Goal: Check status: Check status

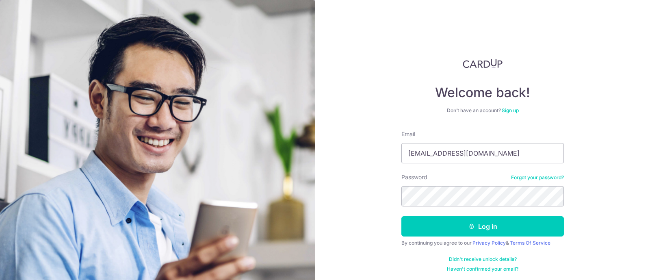
click at [452, 231] on button "Log in" at bounding box center [483, 226] width 163 height 20
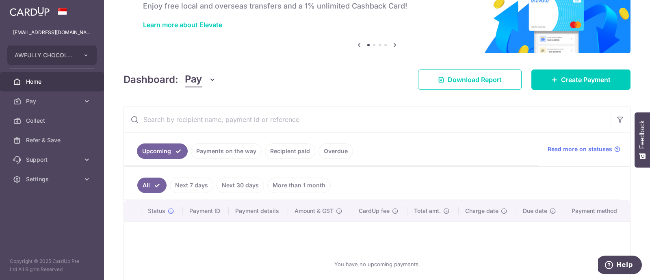
click at [242, 150] on link "Payments on the way" at bounding box center [226, 151] width 71 height 15
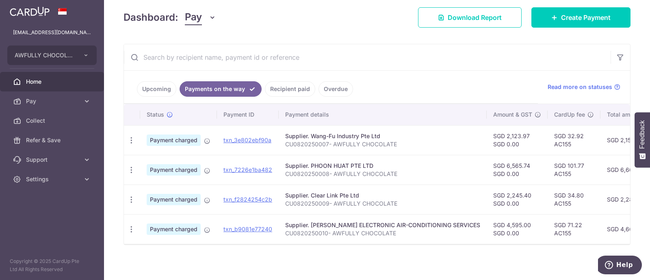
scroll to position [119, 0]
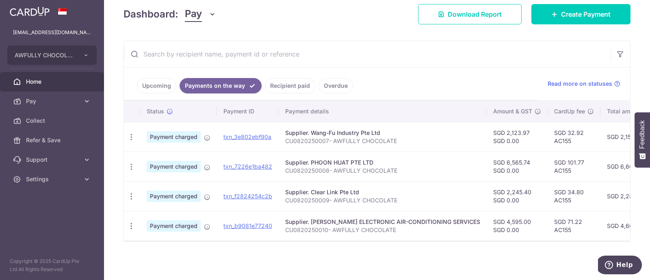
click at [154, 81] on link "Upcoming" at bounding box center [156, 85] width 39 height 15
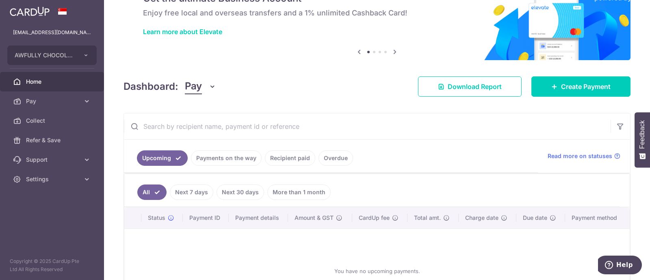
scroll to position [114, 0]
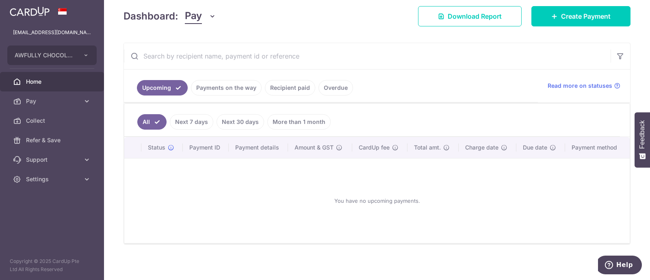
click at [240, 80] on link "Payments on the way" at bounding box center [226, 87] width 71 height 15
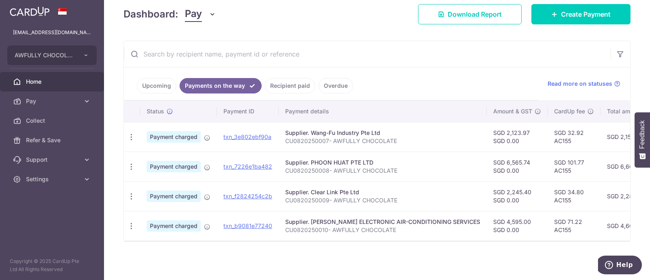
click at [285, 81] on link "Recipient paid" at bounding box center [290, 85] width 50 height 15
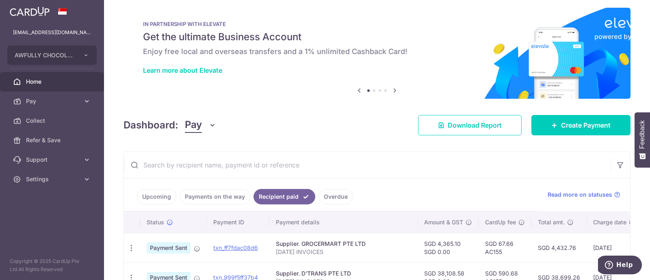
scroll to position [0, 0]
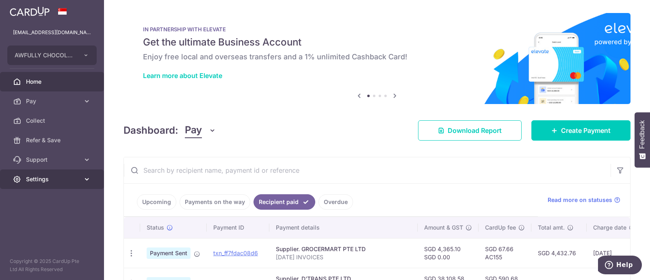
click at [85, 178] on icon at bounding box center [87, 179] width 8 height 8
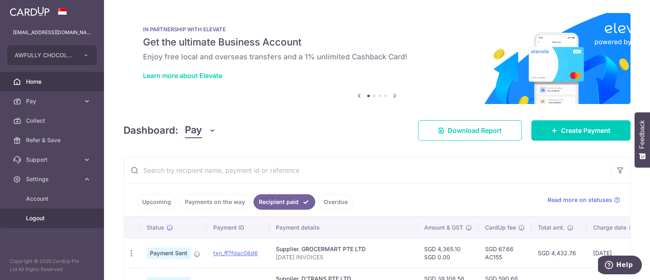
click at [57, 219] on span "Logout" at bounding box center [53, 218] width 54 height 8
